Goal: Information Seeking & Learning: Find specific fact

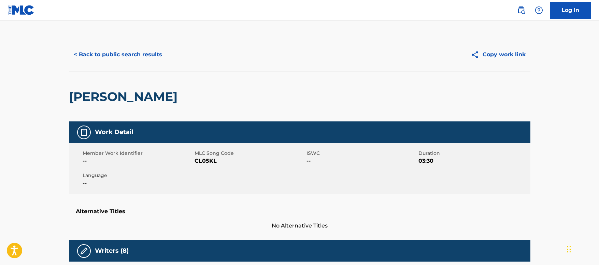
click at [140, 51] on button "< Back to public search results" at bounding box center [118, 54] width 98 height 17
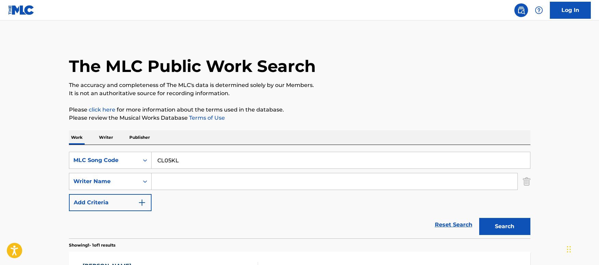
scroll to position [67, 0]
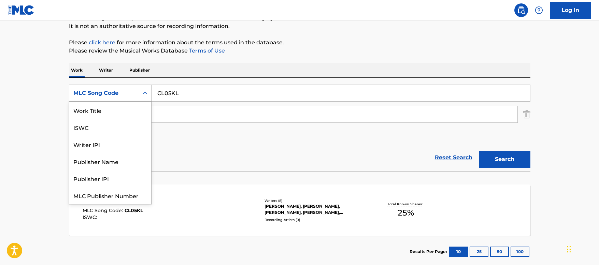
click at [115, 95] on div "MLC Song Code" at bounding box center [103, 93] width 61 height 8
click at [99, 115] on div "Work Title" at bounding box center [110, 110] width 82 height 17
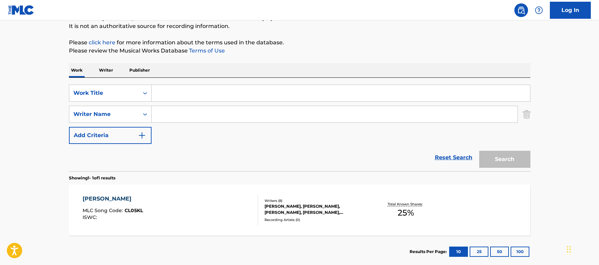
click at [177, 102] on div "SearchWithCriteria54ecc737-3782-4bce-a15d-a13d6fd965c4 Work Title SearchWithCri…" at bounding box center [299, 114] width 461 height 59
click at [178, 90] on input "Search Form" at bounding box center [340, 93] width 378 height 16
paste input "Eu Vou na Sua Casa"
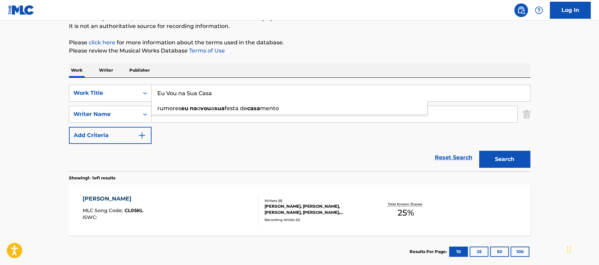
type input "Eu Vou na Sua Casa"
click at [498, 158] on button "Search" at bounding box center [504, 159] width 51 height 17
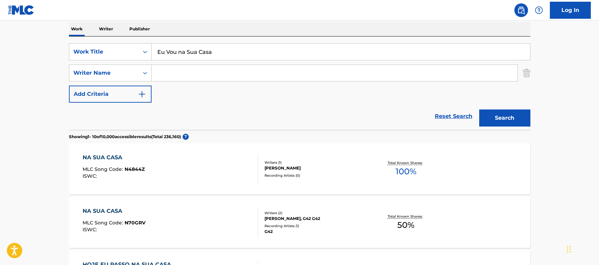
scroll to position [170, 0]
